Goal: Navigation & Orientation: Find specific page/section

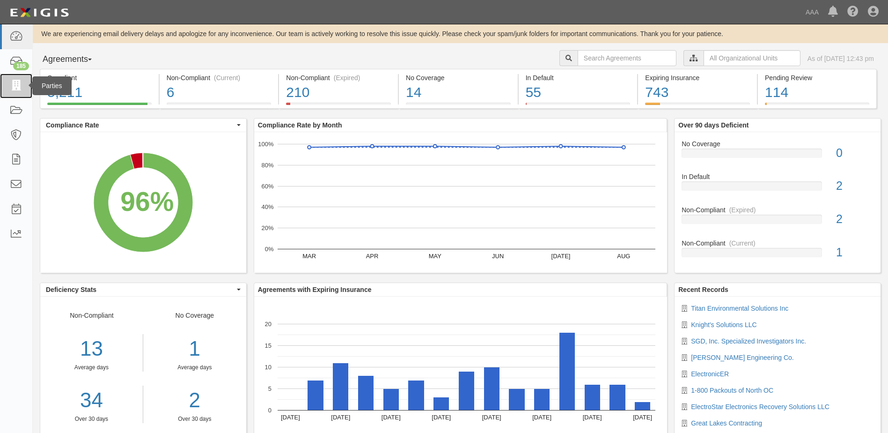
click at [13, 83] on icon at bounding box center [15, 86] width 13 height 11
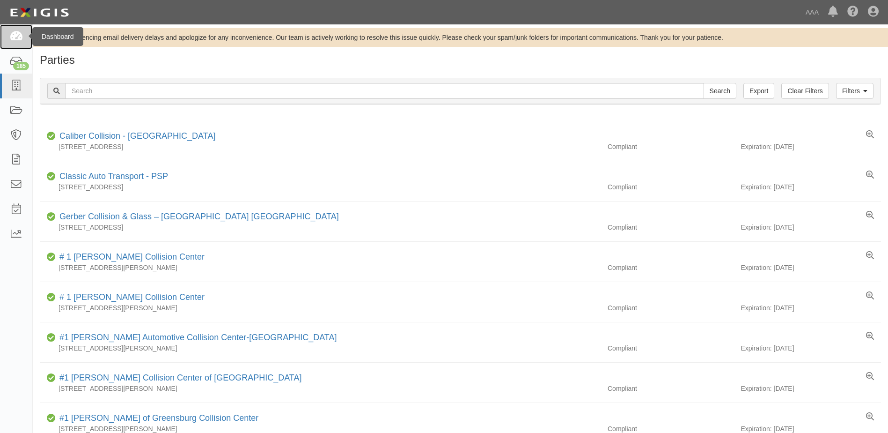
click at [19, 39] on icon at bounding box center [15, 36] width 13 height 11
click at [16, 36] on icon at bounding box center [15, 36] width 13 height 11
